Goal: Task Accomplishment & Management: Manage account settings

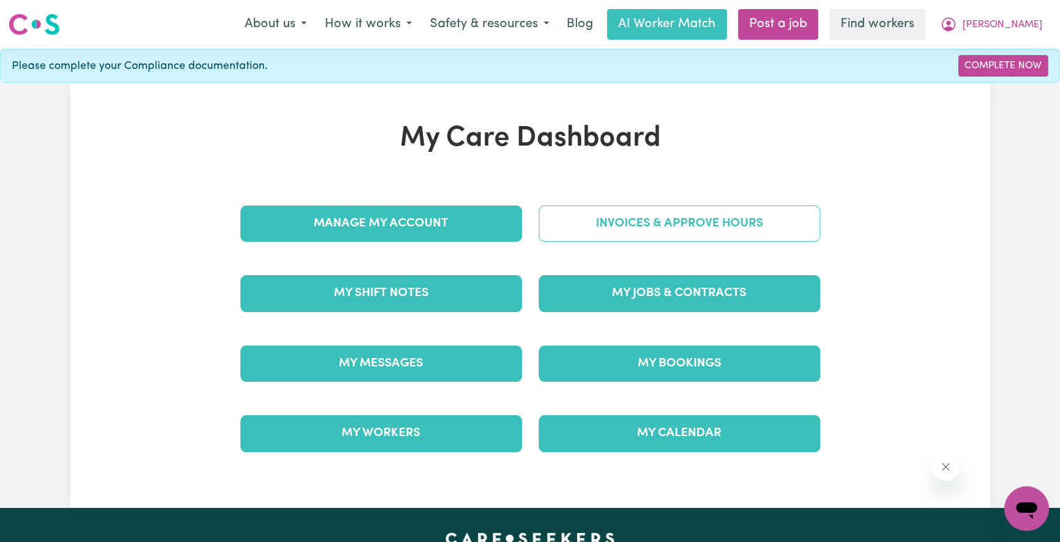
click at [595, 210] on link "Invoices & Approve Hours" at bounding box center [679, 224] width 281 height 36
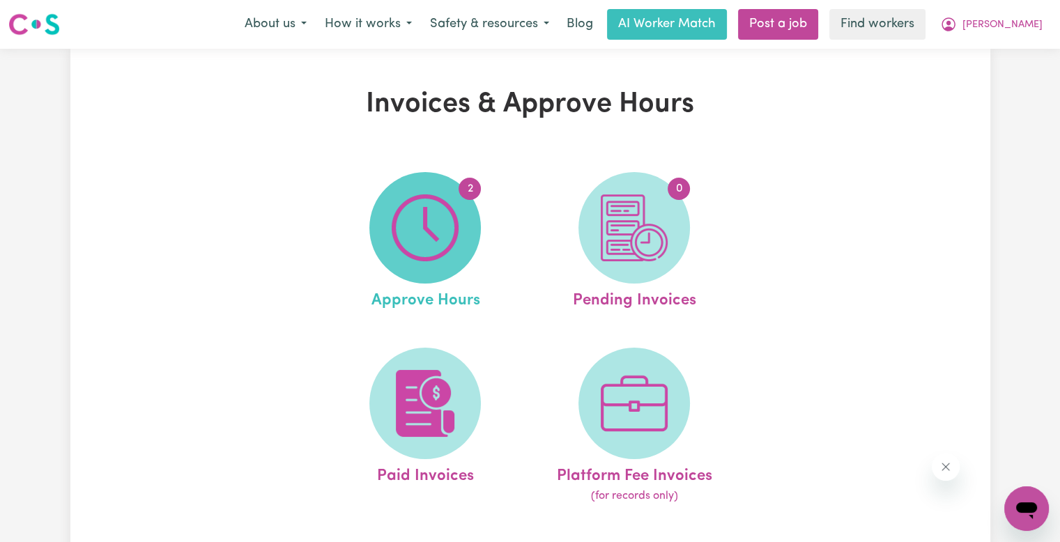
click at [429, 226] on img at bounding box center [425, 227] width 67 height 67
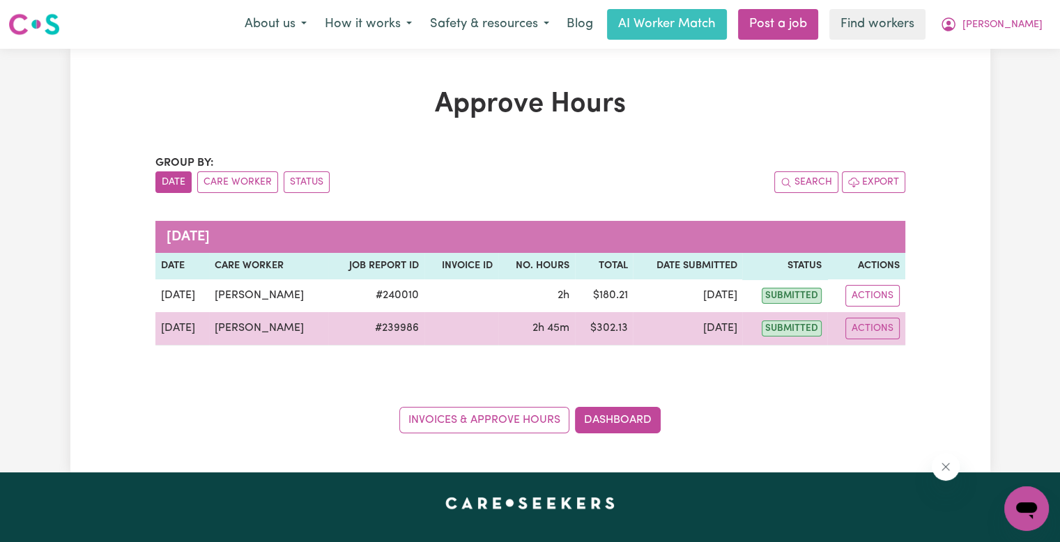
click at [863, 338] on td "Actions" at bounding box center [866, 328] width 78 height 33
click at [878, 334] on button "Actions" at bounding box center [872, 329] width 54 height 22
click at [887, 357] on link "View Job Report" at bounding box center [905, 360] width 119 height 28
select select "pm"
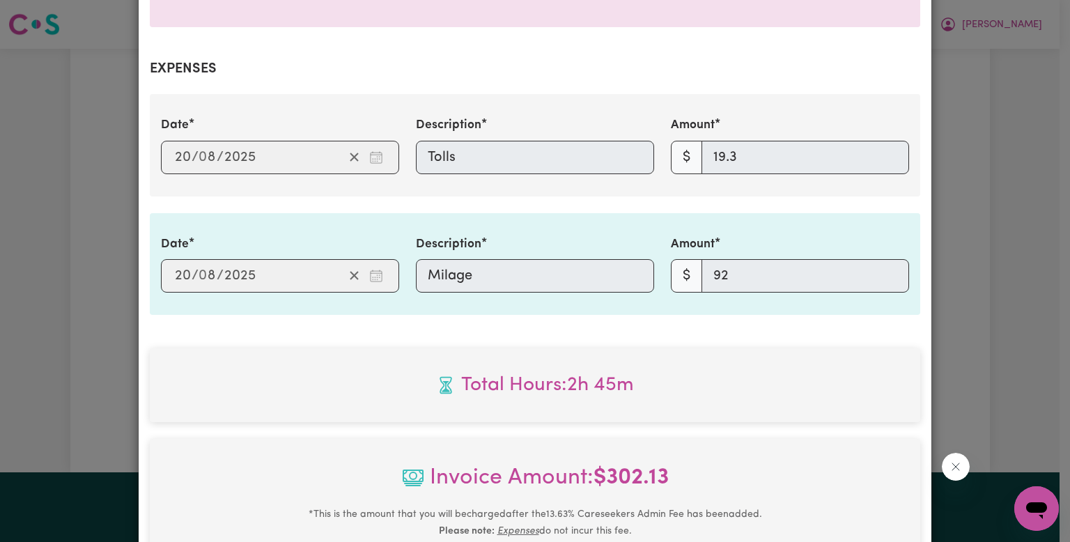
scroll to position [736, 0]
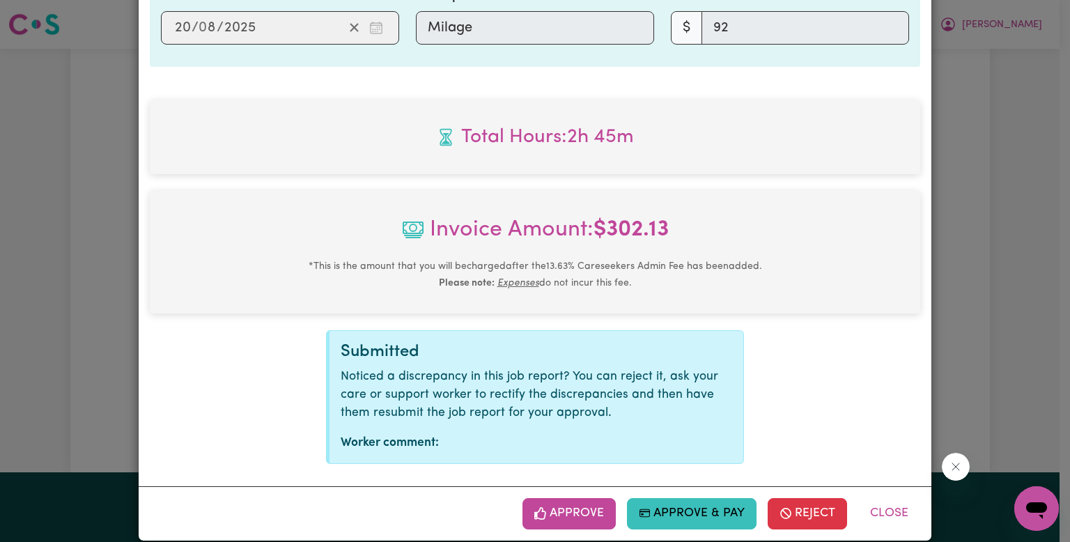
drag, startPoint x: 564, startPoint y: 504, endPoint x: 921, endPoint y: 402, distance: 371.1
click at [564, 504] on button "Approve" at bounding box center [569, 513] width 93 height 31
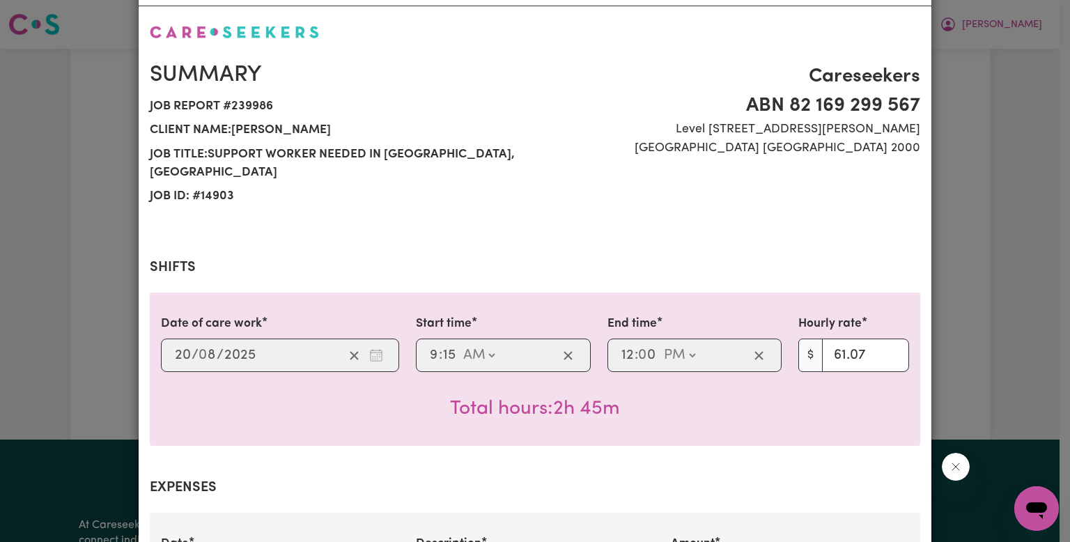
scroll to position [0, 0]
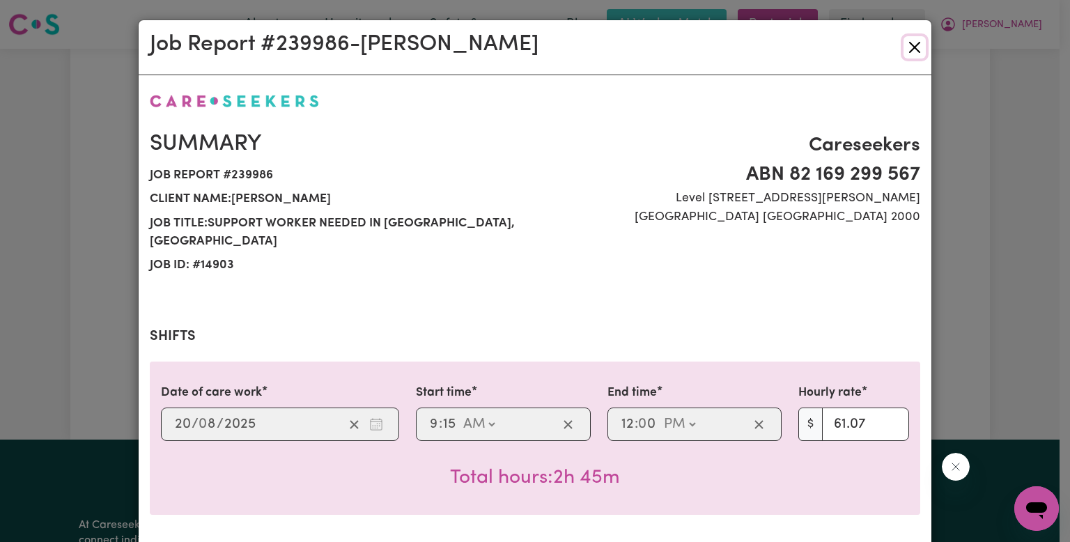
click at [908, 49] on button "Close" at bounding box center [915, 47] width 22 height 22
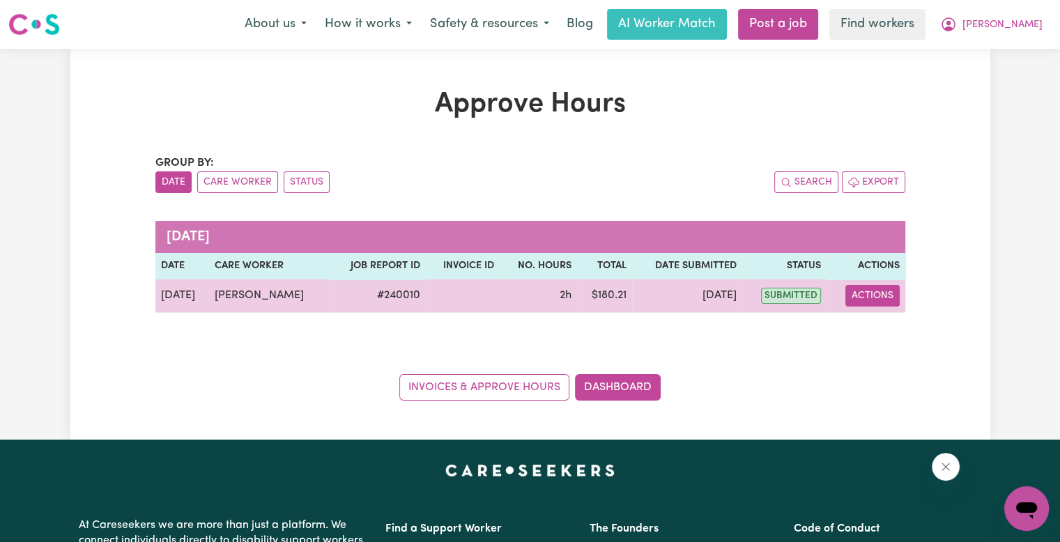
drag, startPoint x: 869, startPoint y: 291, endPoint x: 867, endPoint y: 305, distance: 14.0
click at [869, 293] on button "Actions" at bounding box center [872, 296] width 54 height 22
click at [866, 323] on icon "View job report 240010" at bounding box center [862, 328] width 11 height 11
select select "pm"
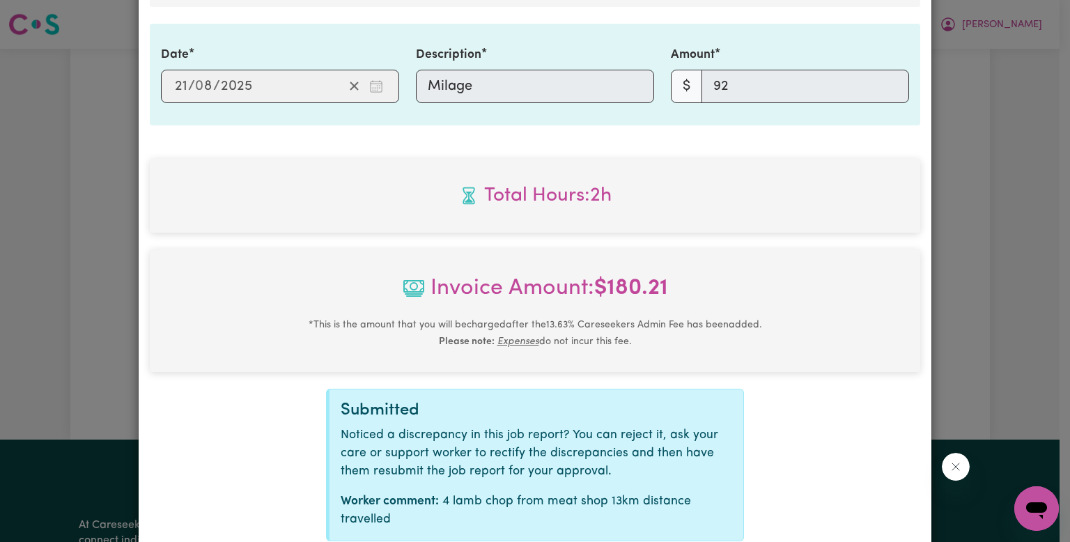
scroll to position [755, 0]
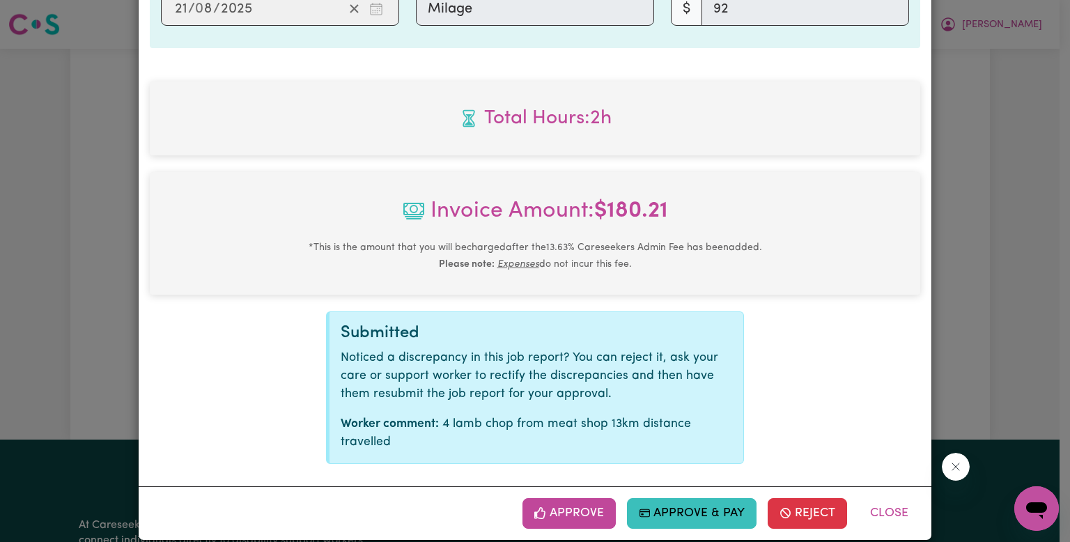
click at [559, 502] on button "Approve" at bounding box center [569, 513] width 93 height 31
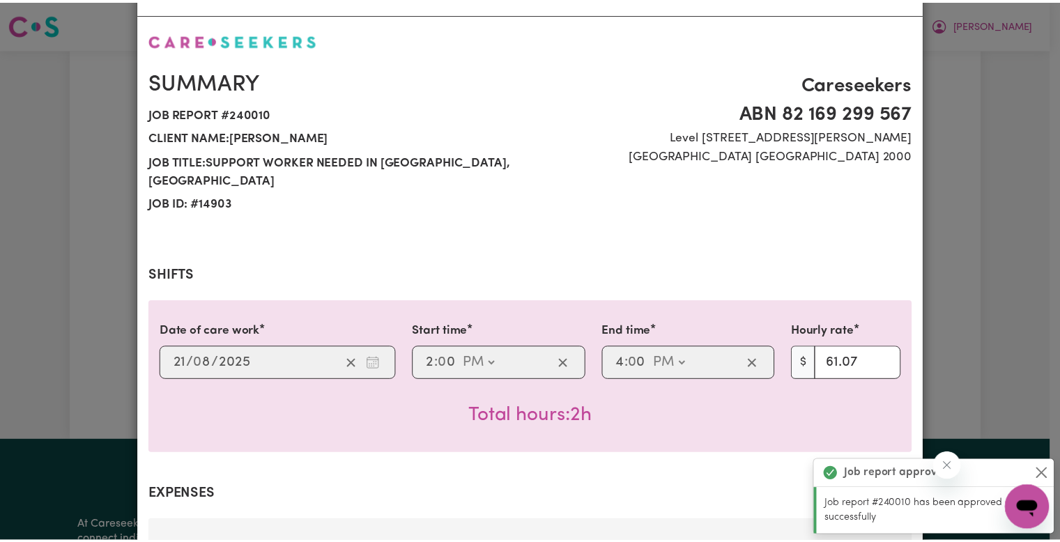
scroll to position [0, 0]
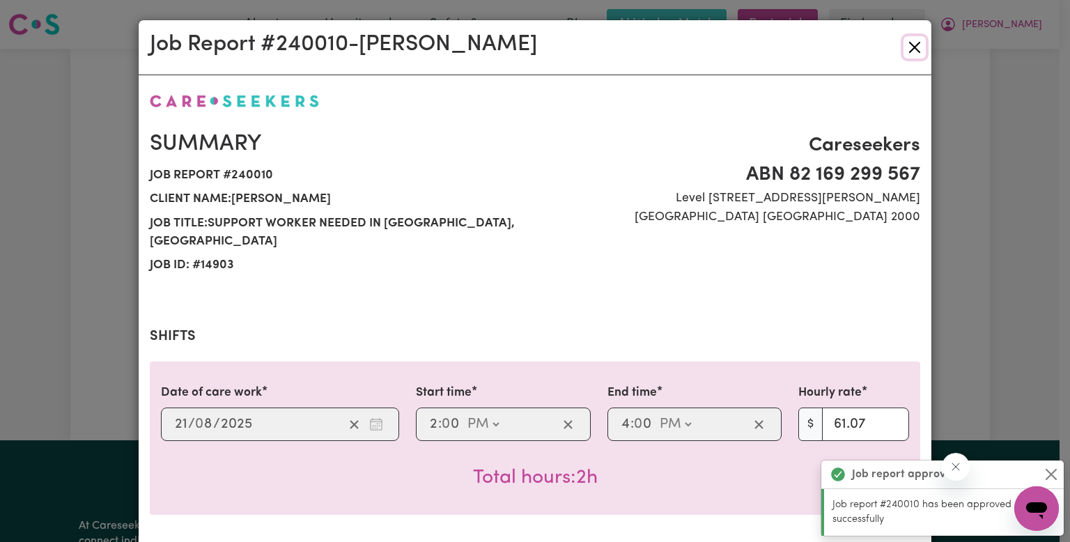
drag, startPoint x: 911, startPoint y: 44, endPoint x: 906, endPoint y: 54, distance: 11.2
click at [911, 44] on button "Close" at bounding box center [915, 47] width 22 height 22
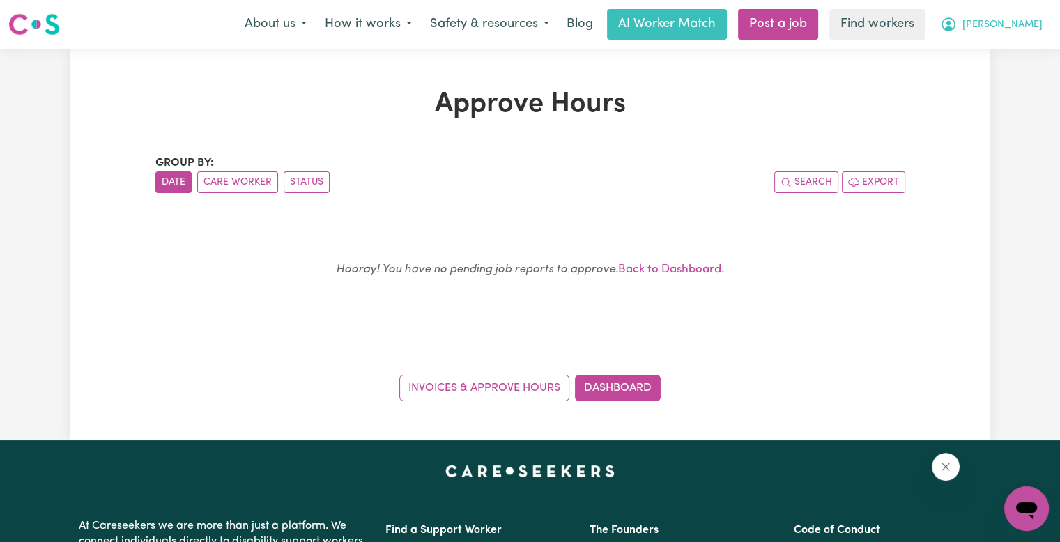
click at [1025, 26] on span "[PERSON_NAME]" at bounding box center [1002, 24] width 80 height 15
click at [1015, 76] on link "Logout" at bounding box center [996, 80] width 110 height 26
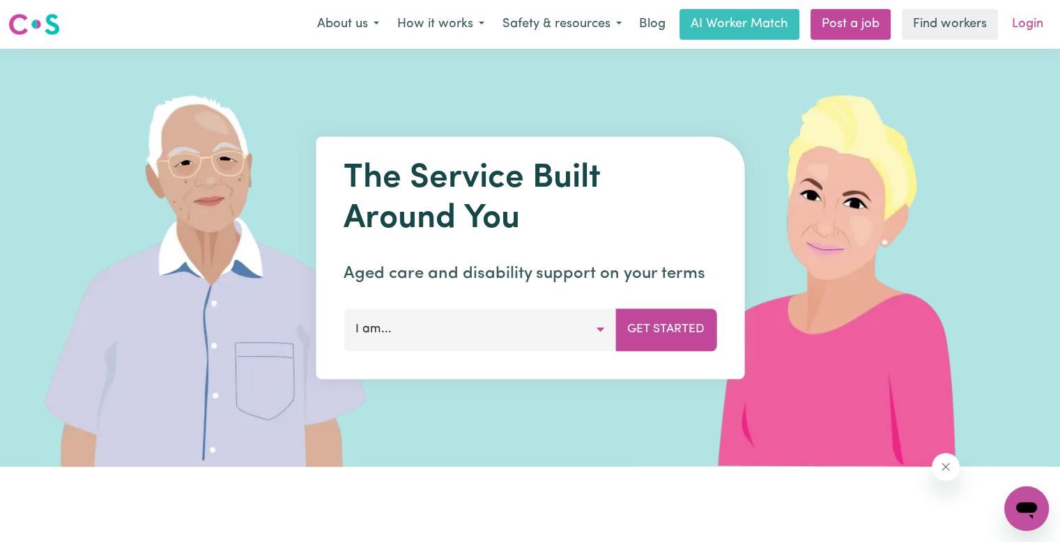
click at [1026, 26] on link "Login" at bounding box center [1027, 24] width 48 height 31
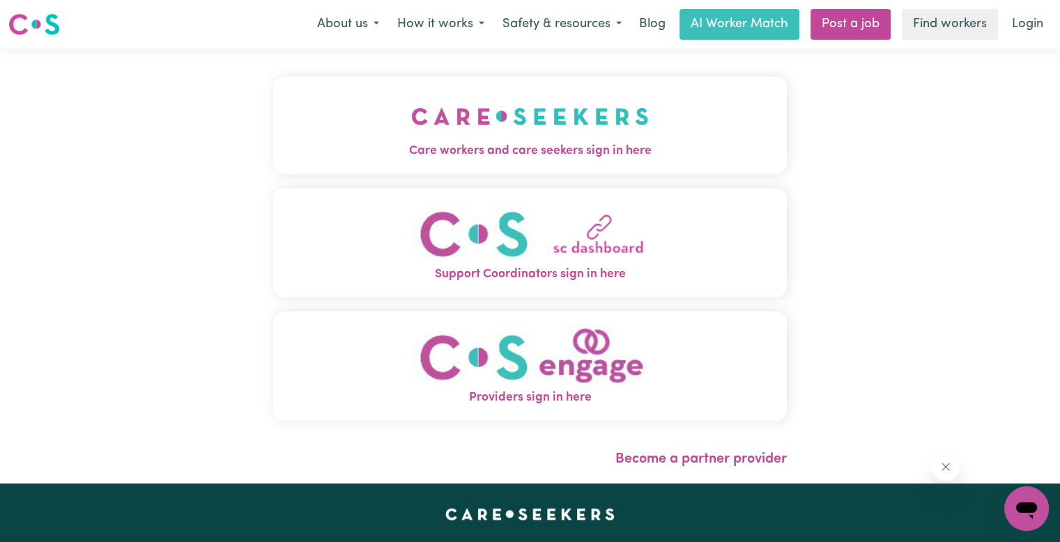
click at [322, 145] on span "Care workers and care seekers sign in here" at bounding box center [530, 151] width 514 height 18
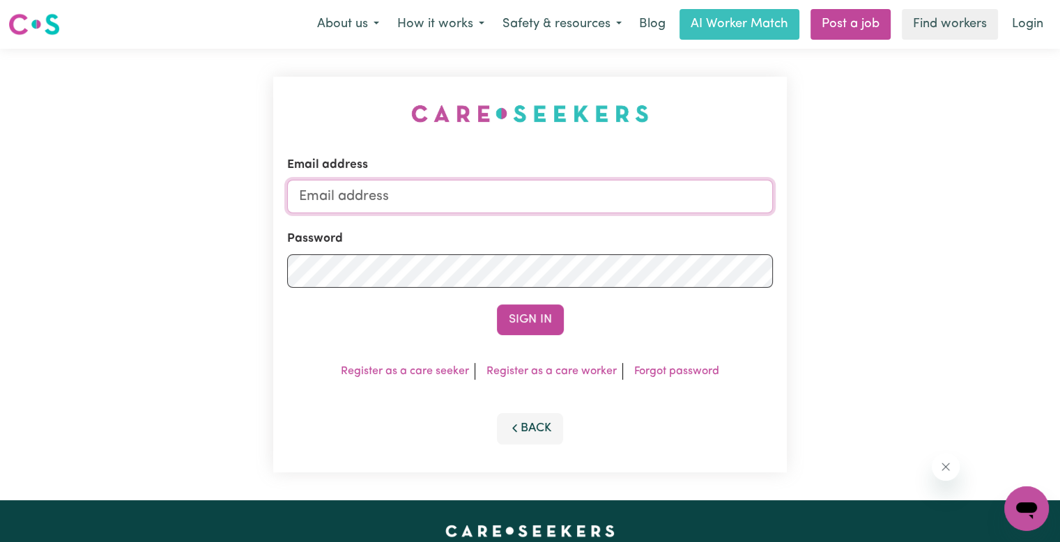
drag, startPoint x: 376, startPoint y: 206, endPoint x: 406, endPoint y: 159, distance: 55.5
click at [376, 206] on input "Email address" at bounding box center [530, 196] width 486 height 33
type input "superuser~[EMAIL_ADDRESS][DOMAIN_NAME]"
click at [497, 304] on button "Sign In" at bounding box center [530, 319] width 67 height 31
